Goal: Book appointment/travel/reservation

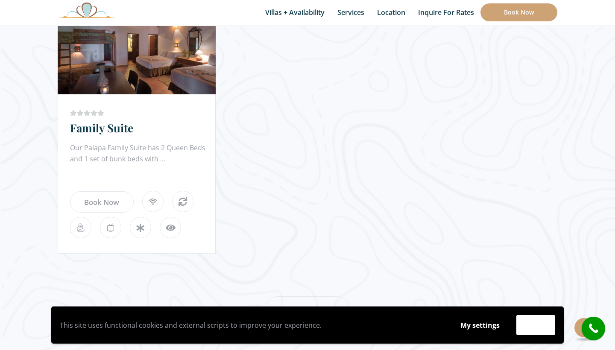
scroll to position [1130, 0]
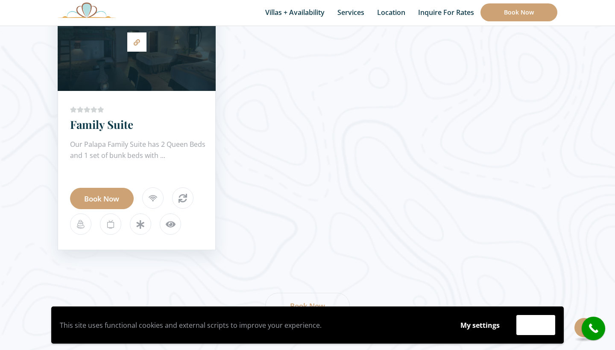
click at [119, 200] on link "Book Now" at bounding box center [102, 198] width 64 height 21
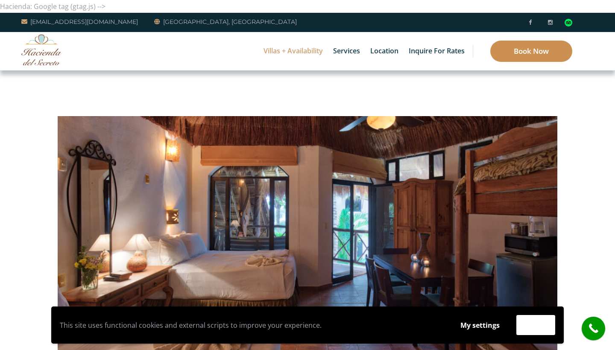
click at [554, 59] on link "Book Now" at bounding box center [532, 51] width 82 height 21
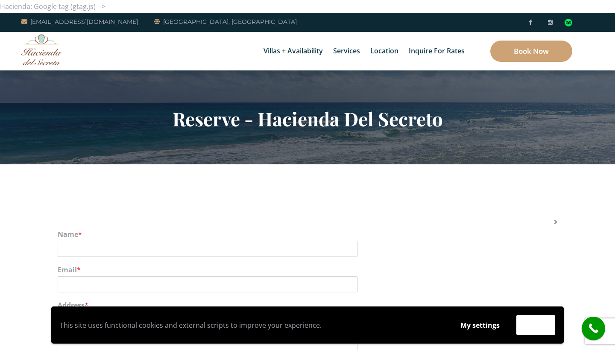
click at [278, 50] on link "5 Bedrooms" at bounding box center [312, 57] width 81 height 15
click at [41, 60] on img at bounding box center [41, 49] width 41 height 31
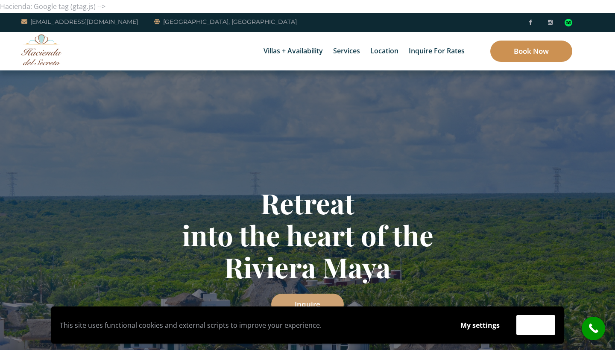
click at [526, 55] on link "Book Now" at bounding box center [532, 51] width 82 height 21
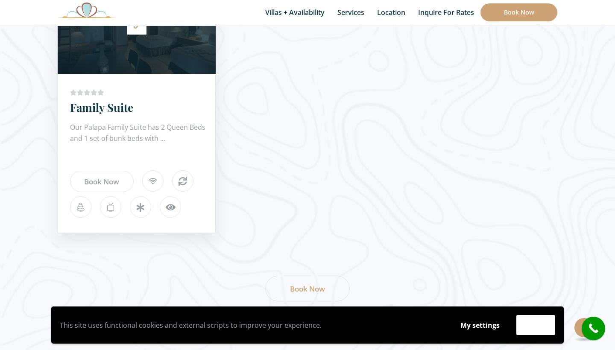
scroll to position [1149, 0]
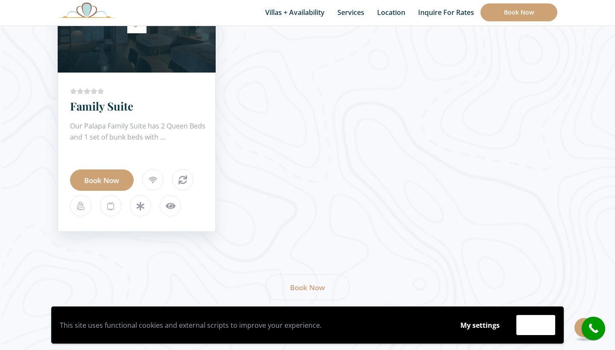
click at [92, 176] on link "Book Now" at bounding box center [102, 180] width 64 height 21
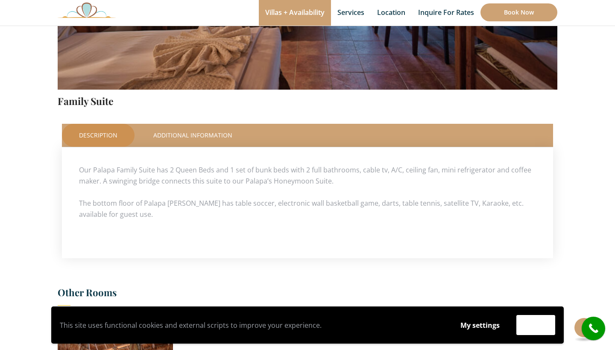
scroll to position [291, 0]
click at [198, 136] on link "Additional Information" at bounding box center [192, 135] width 113 height 23
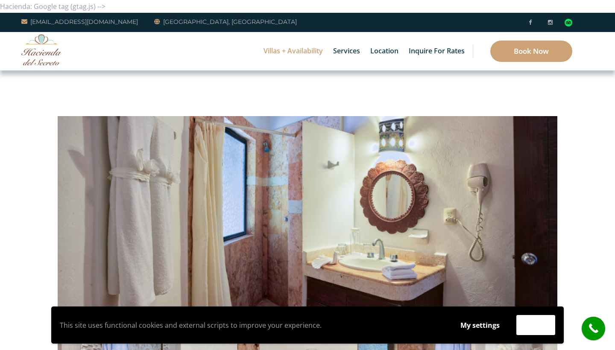
scroll to position [1, 0]
